Goal: Navigation & Orientation: Understand site structure

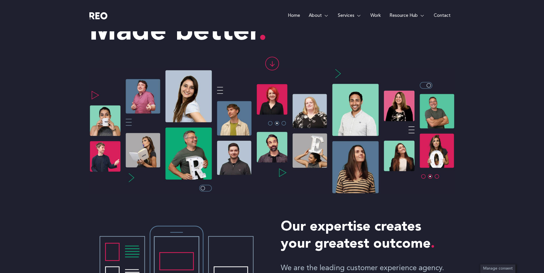
scroll to position [57, 0]
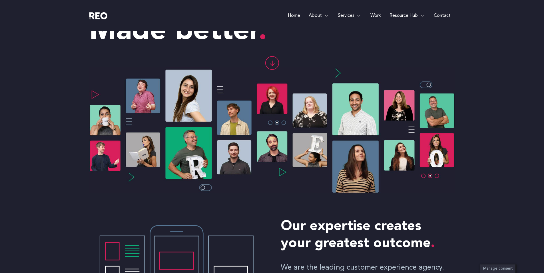
click at [423, 176] on img at bounding box center [271, 130] width 365 height 126
click at [423, 178] on img at bounding box center [271, 130] width 365 height 126
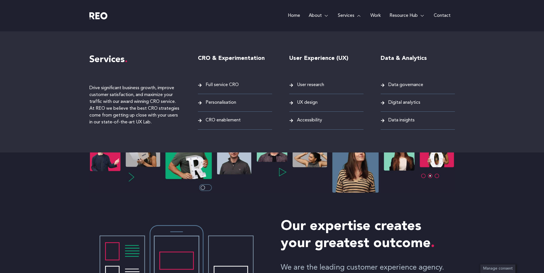
click at [395, 101] on span "Digital analytics" at bounding box center [403, 103] width 33 height 8
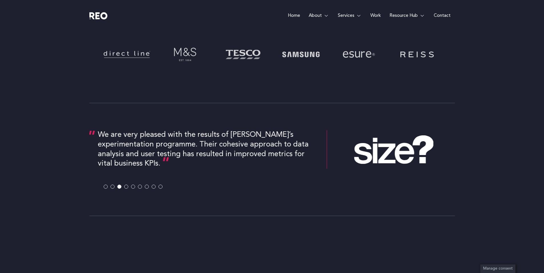
scroll to position [249, 0]
click at [112, 187] on span at bounding box center [112, 187] width 4 height 4
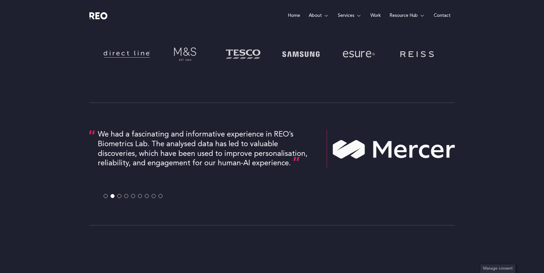
click at [105, 197] on span at bounding box center [106, 196] width 4 height 4
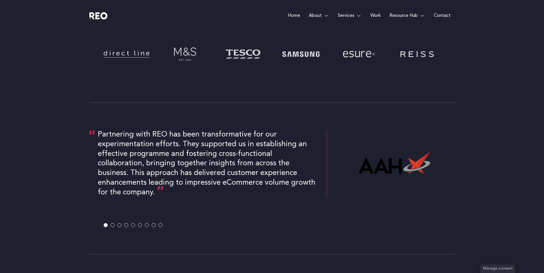
click at [127, 226] on span at bounding box center [126, 226] width 4 height 4
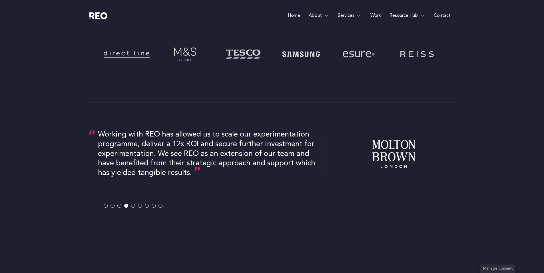
click at [132, 207] on span at bounding box center [133, 206] width 4 height 4
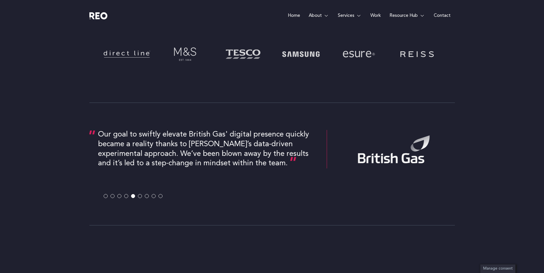
click at [140, 197] on span at bounding box center [140, 196] width 4 height 4
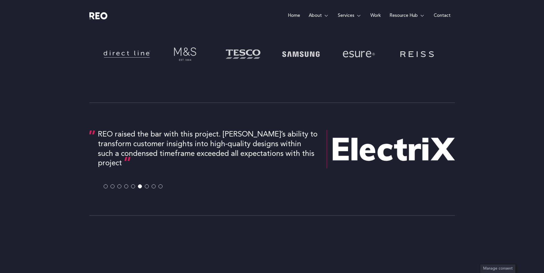
click at [148, 186] on span at bounding box center [147, 187] width 4 height 4
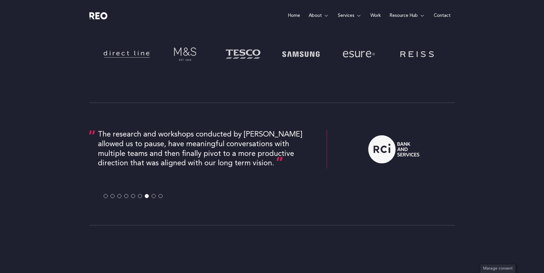
click at [155, 196] on span at bounding box center [154, 196] width 4 height 4
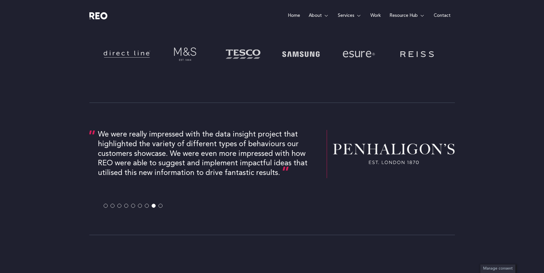
click at [161, 206] on span at bounding box center [160, 206] width 4 height 4
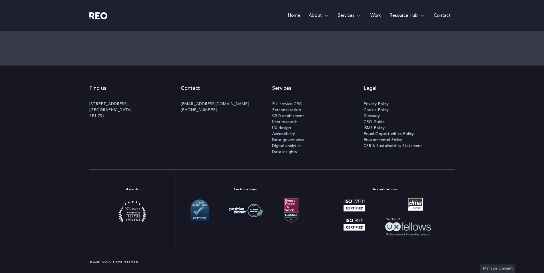
scroll to position [1766, 0]
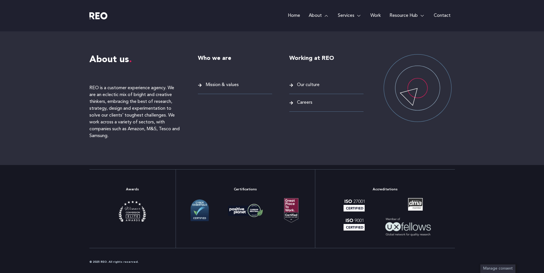
click at [308, 84] on span "Our culture" at bounding box center [307, 85] width 24 height 8
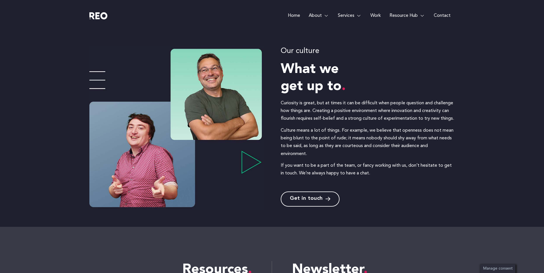
scroll to position [52, 0]
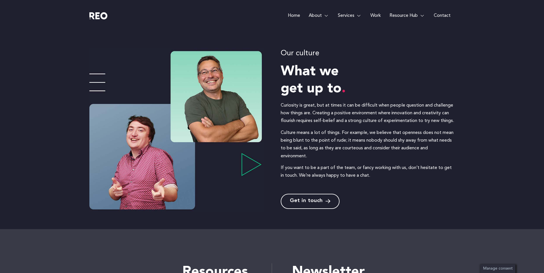
click at [375, 17] on link "Work" at bounding box center [375, 15] width 19 height 31
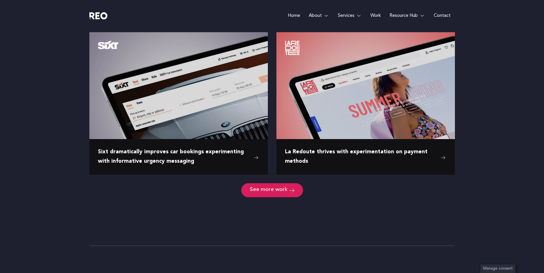
scroll to position [707, 0]
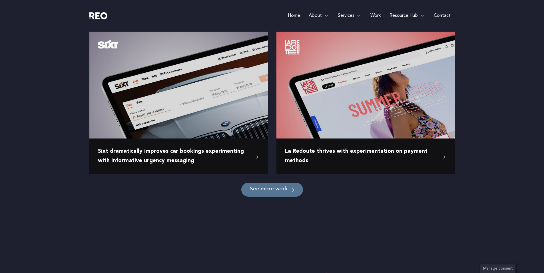
click at [266, 188] on span "See more work" at bounding box center [269, 189] width 38 height 5
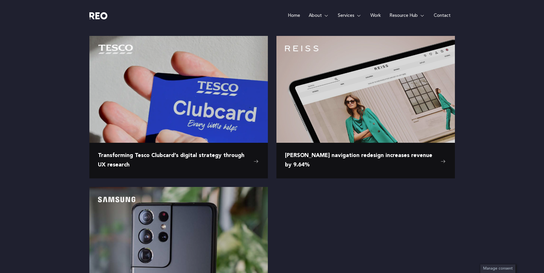
scroll to position [853, 0]
